Goal: Check status: Check status

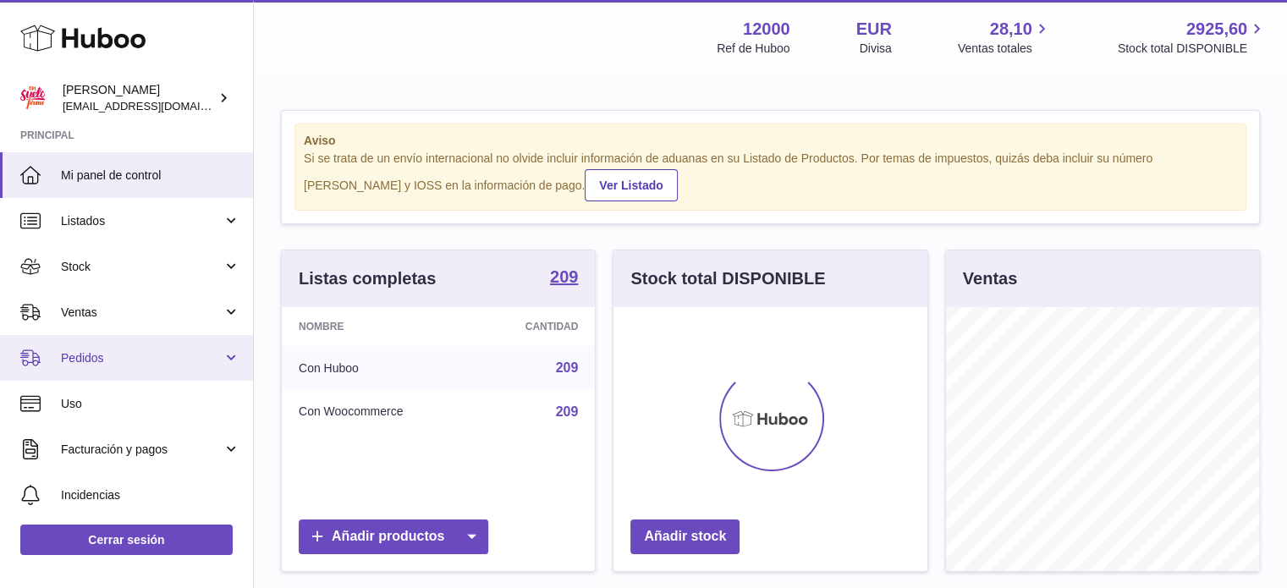
scroll to position [264, 314]
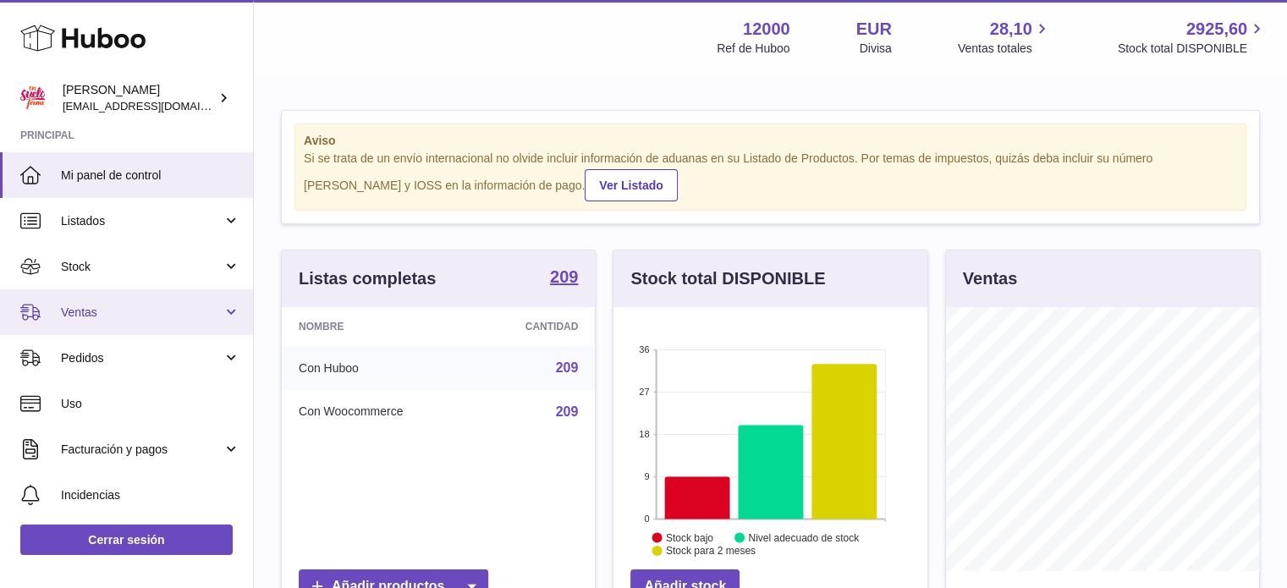
click at [102, 317] on span "Ventas" at bounding box center [142, 313] width 162 height 16
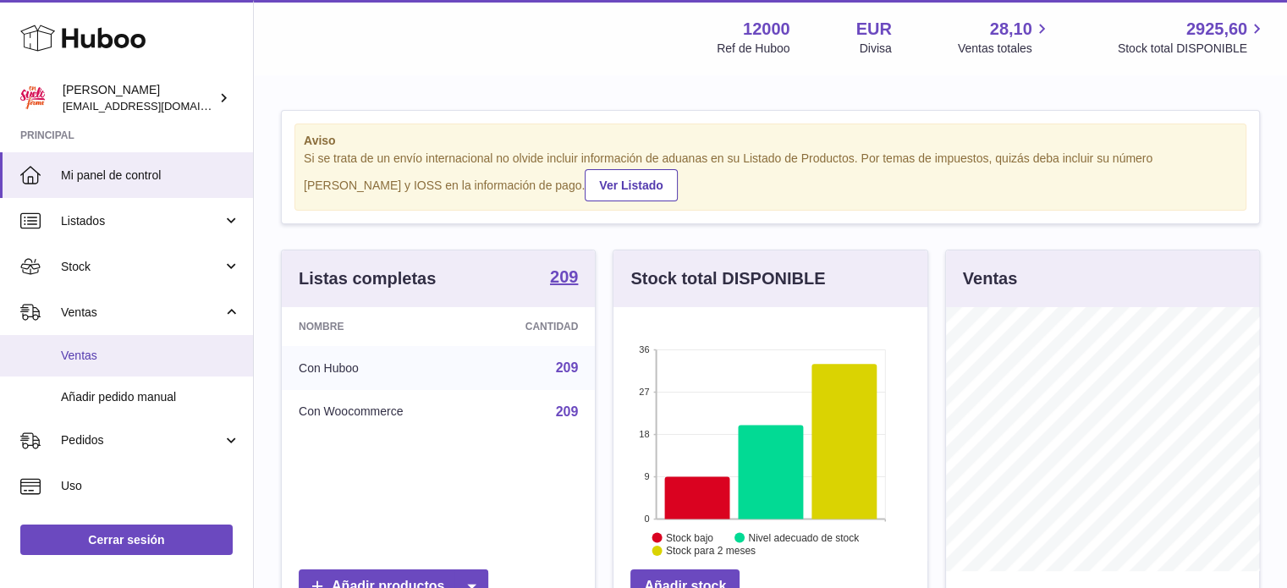
click at [106, 344] on link "Ventas" at bounding box center [126, 355] width 253 height 41
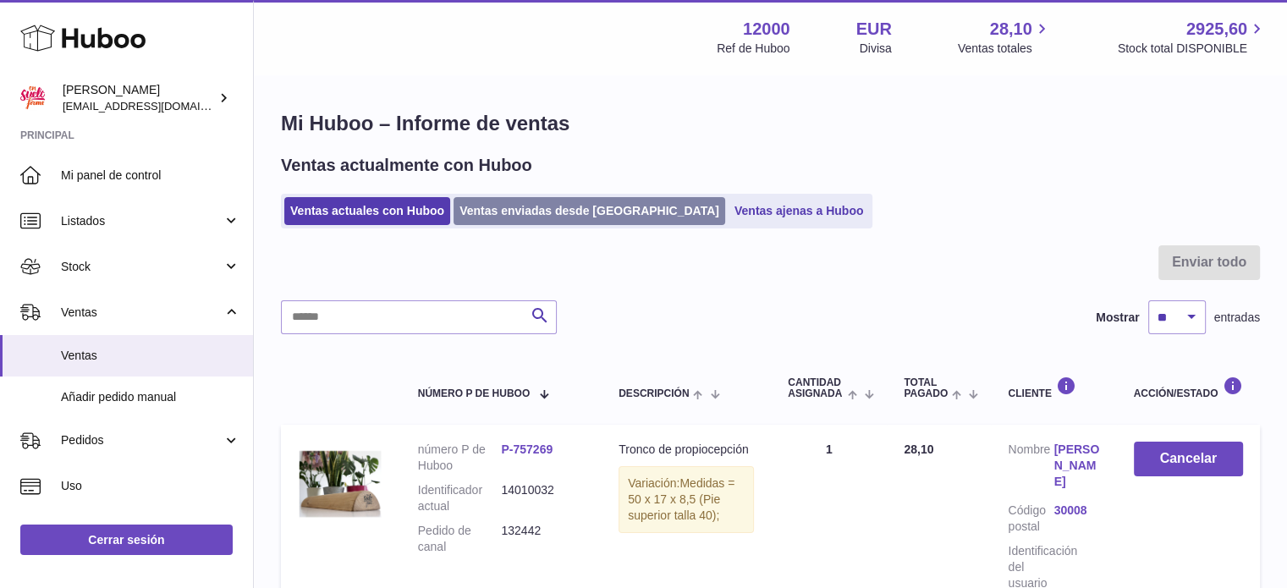
click at [538, 215] on link "Ventas enviadas desde Huboo" at bounding box center [589, 211] width 272 height 28
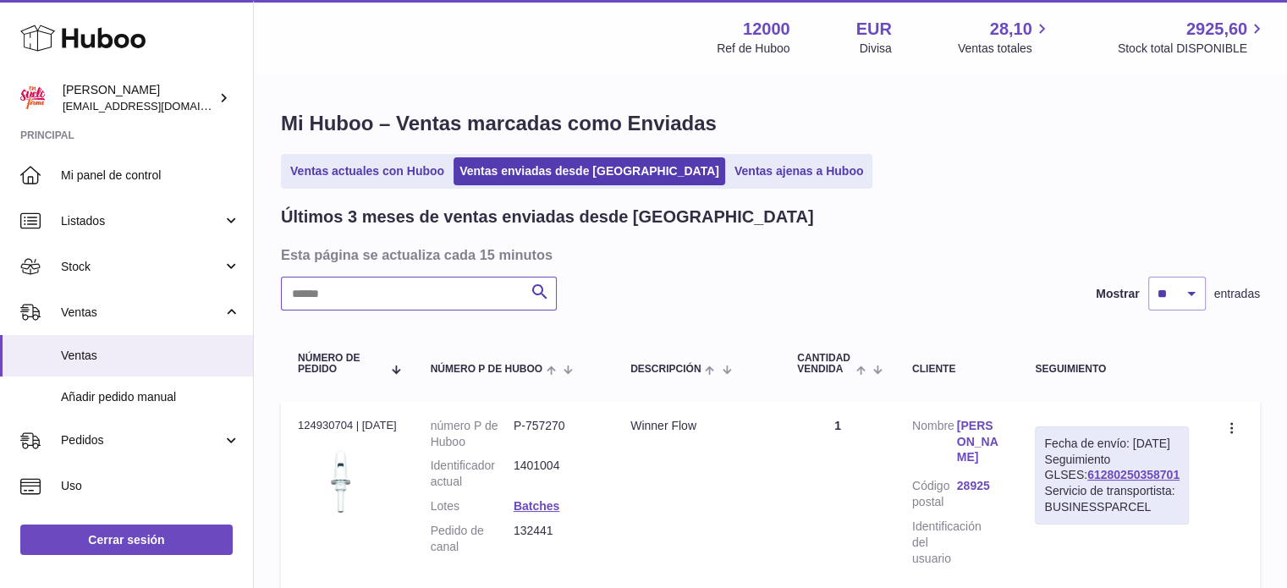
click at [419, 294] on input "text" at bounding box center [419, 294] width 276 height 34
paste input "******"
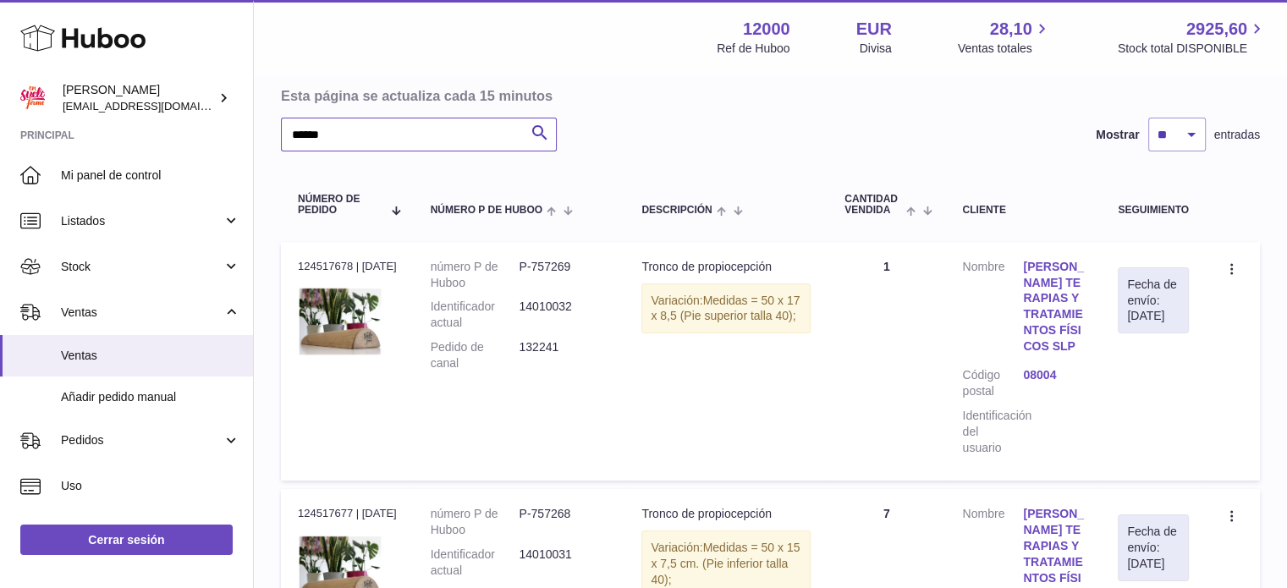
scroll to position [169, 0]
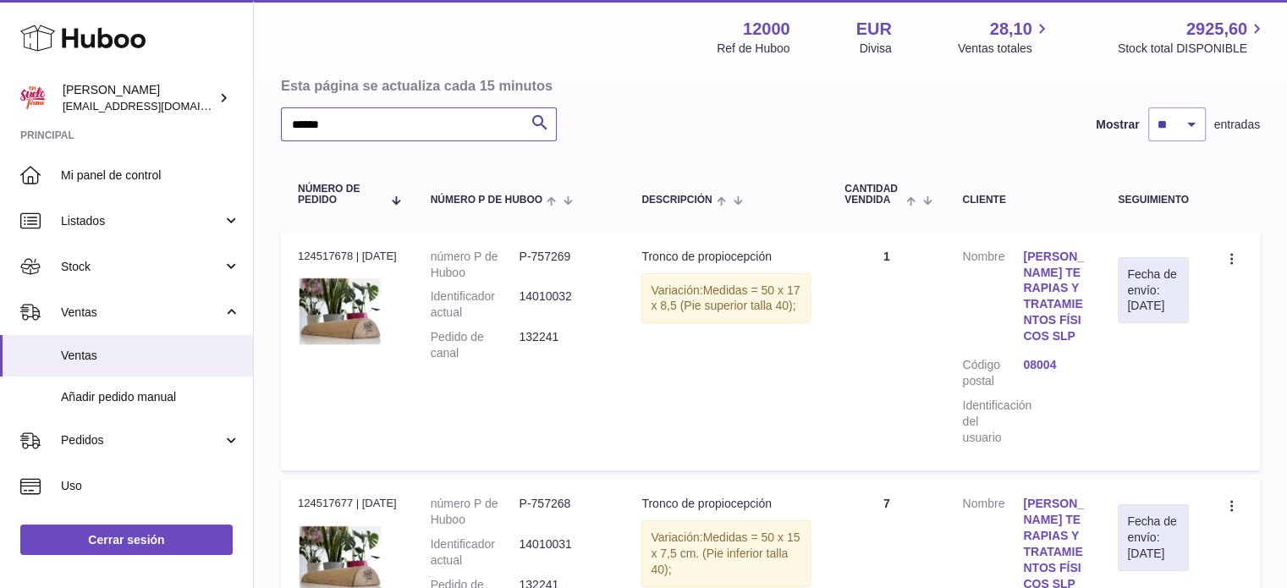
type input "******"
drag, startPoint x: 351, startPoint y: 250, endPoint x: 295, endPoint y: 253, distance: 55.9
click at [295, 253] on td "N° de pedido 124517678 | 11º sep." at bounding box center [347, 351] width 133 height 239
copy div "124517678"
